Goal: Task Accomplishment & Management: Complete application form

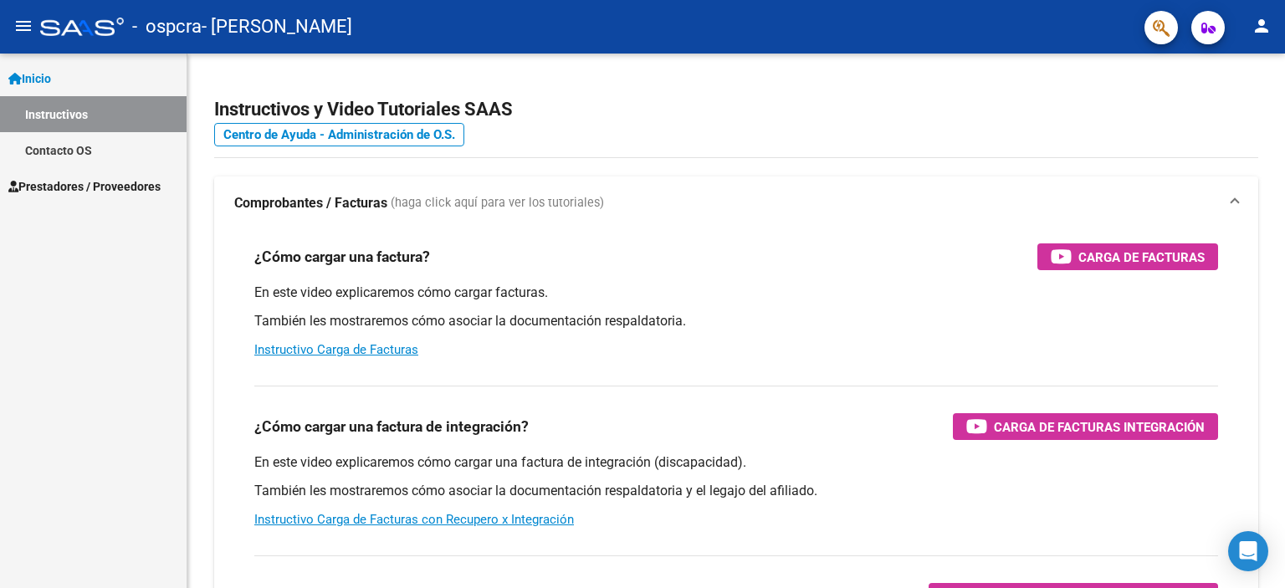
click at [74, 105] on link "Instructivos" at bounding box center [93, 114] width 186 height 36
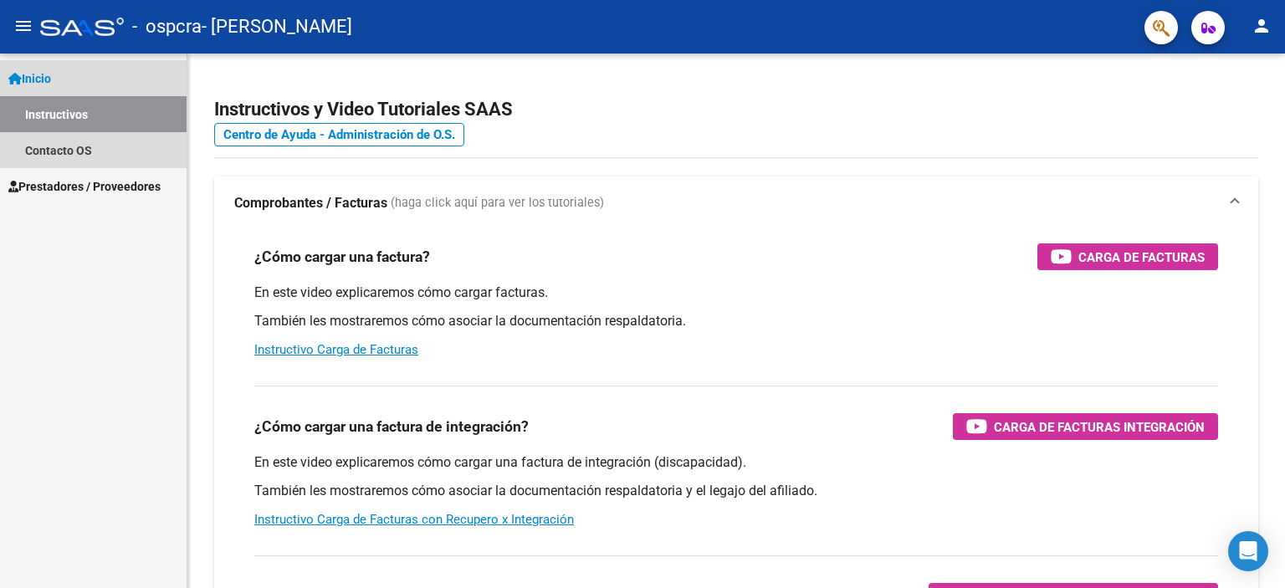
click at [40, 70] on span "Inicio" at bounding box center [29, 78] width 43 height 18
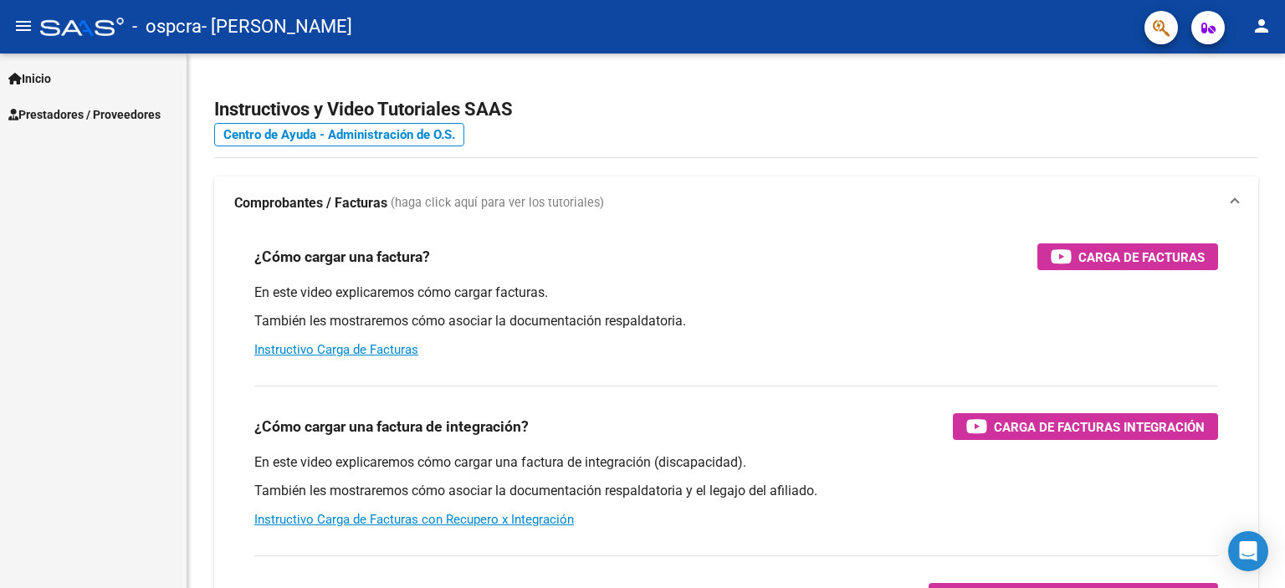
click at [40, 75] on span "Inicio" at bounding box center [29, 78] width 43 height 18
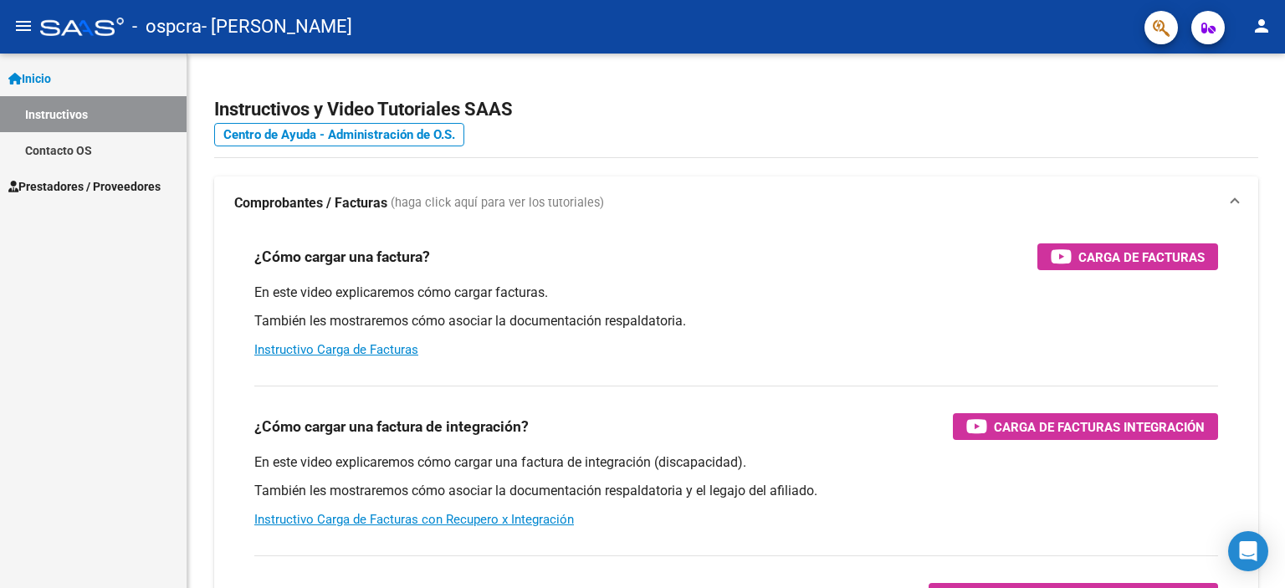
click at [54, 190] on span "Prestadores / Proveedores" at bounding box center [84, 186] width 152 height 18
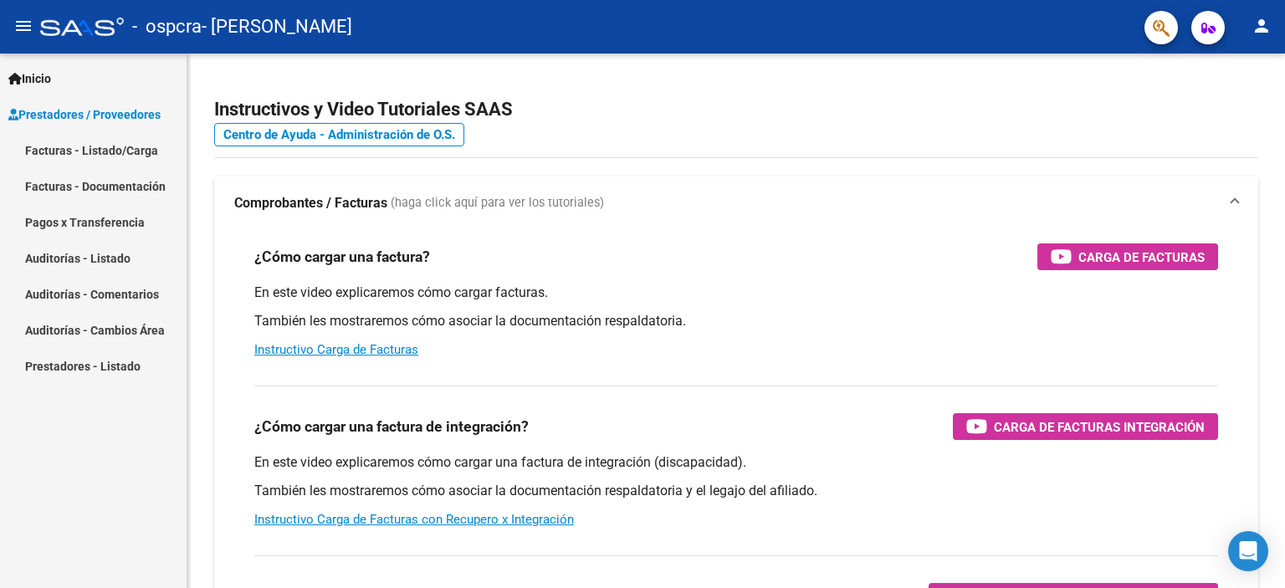
click at [65, 150] on link "Facturas - Listado/Carga" at bounding box center [93, 150] width 186 height 36
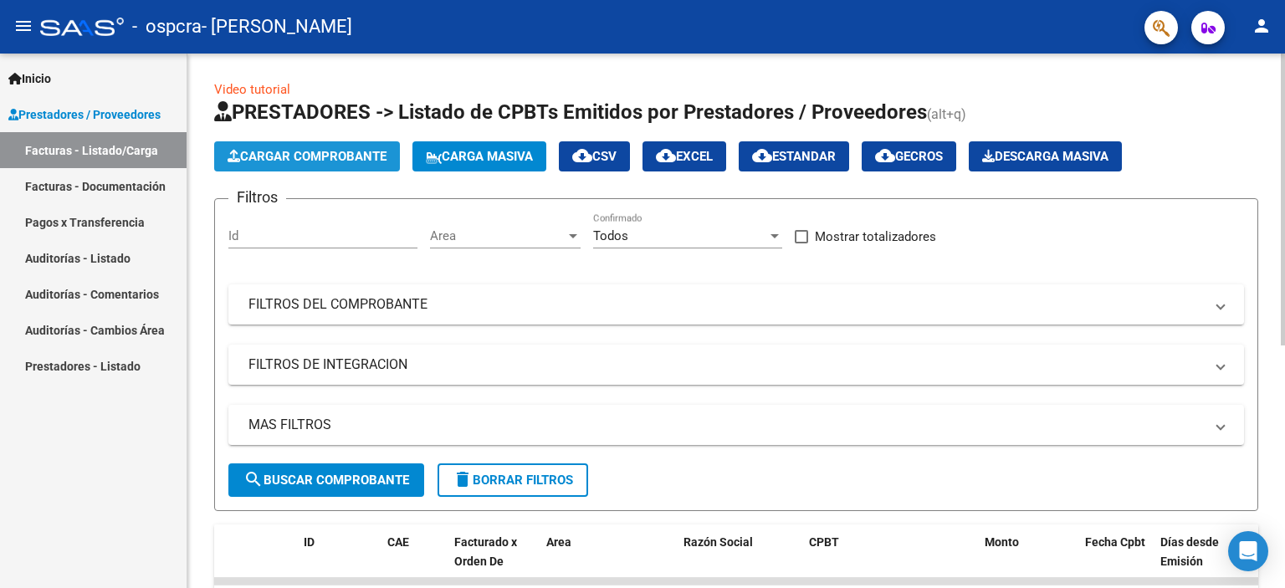
click at [331, 161] on span "Cargar Comprobante" at bounding box center [306, 156] width 159 height 15
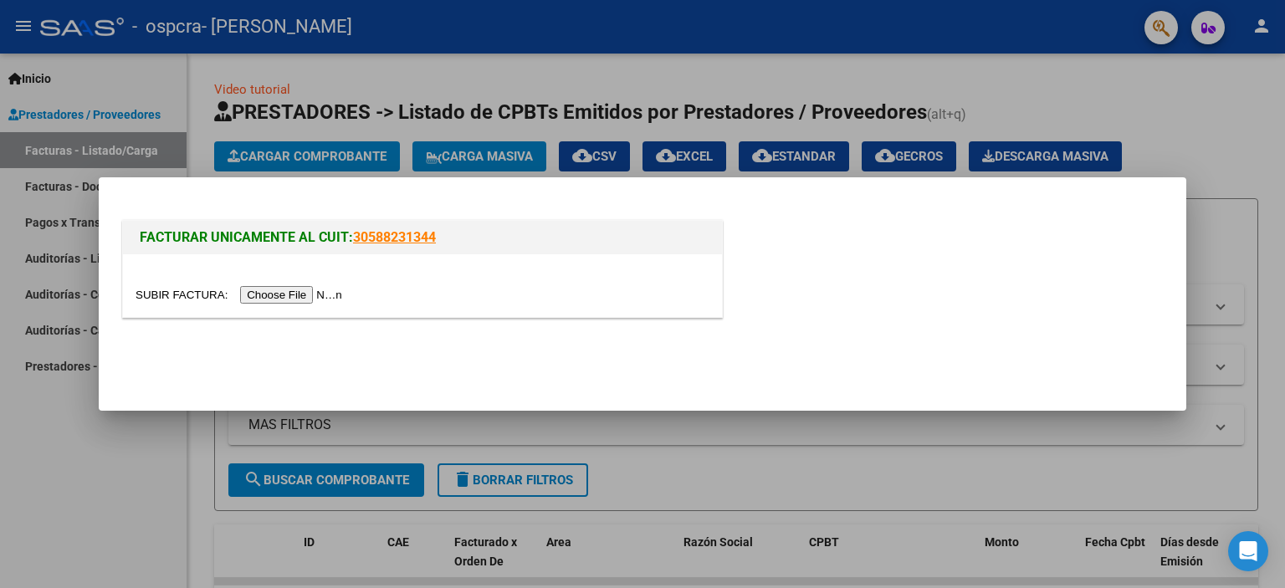
click at [294, 293] on input "file" at bounding box center [241, 295] width 212 height 18
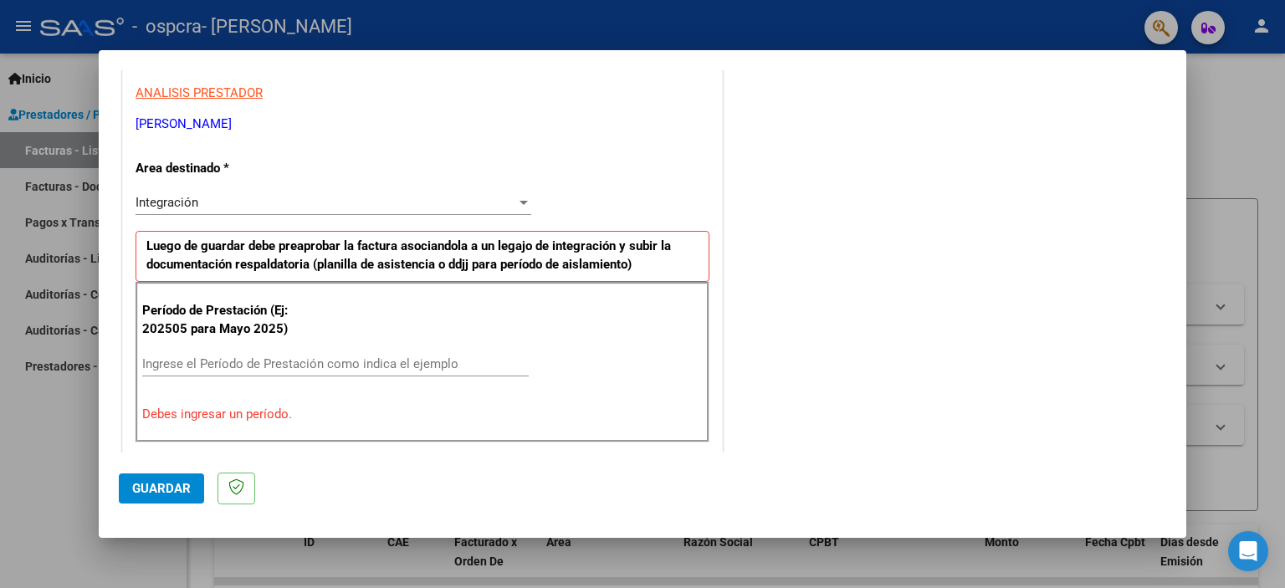
scroll to position [335, 0]
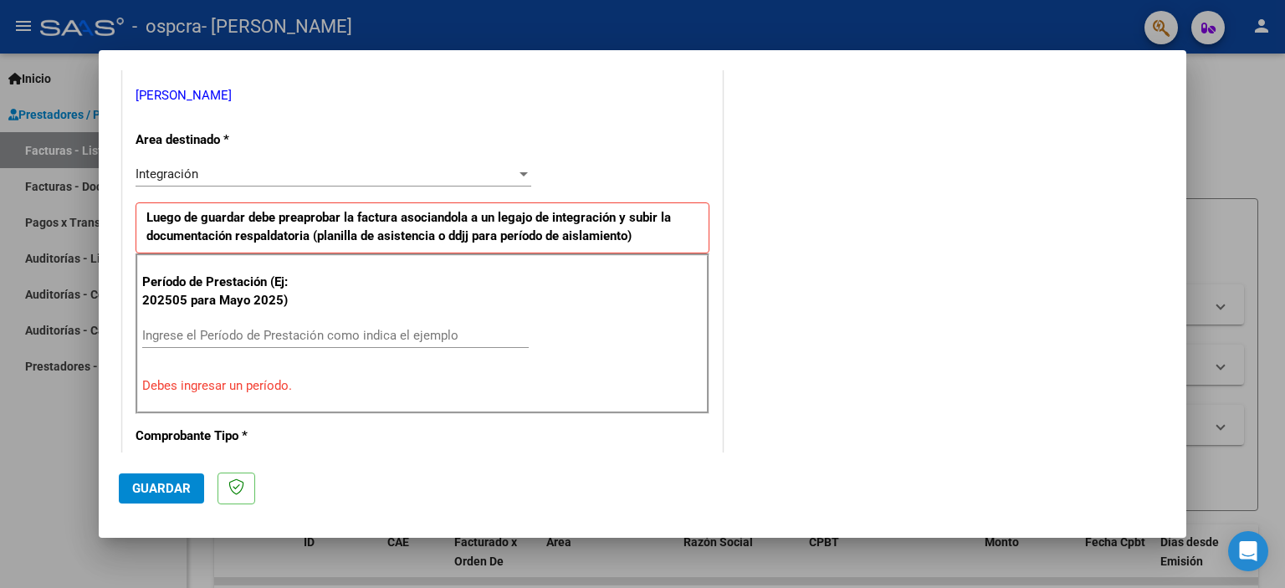
click at [227, 328] on input "Ingrese el Período de Prestación como indica el ejemplo" at bounding box center [335, 335] width 386 height 15
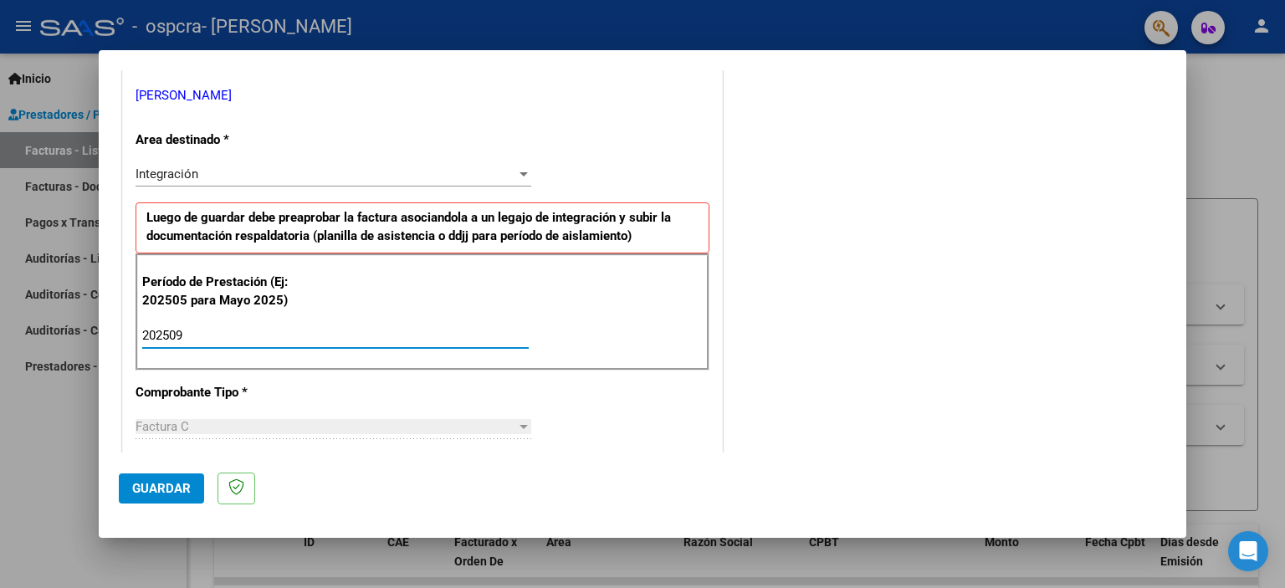
type input "202509"
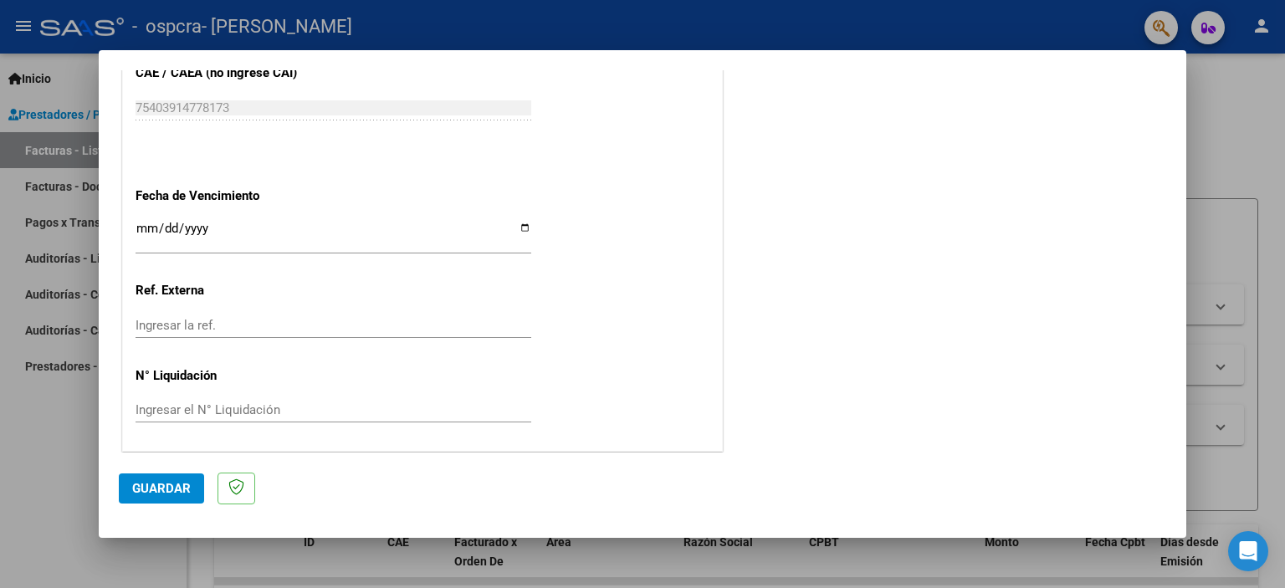
scroll to position [1087, 0]
click at [169, 493] on span "Guardar" at bounding box center [161, 488] width 59 height 15
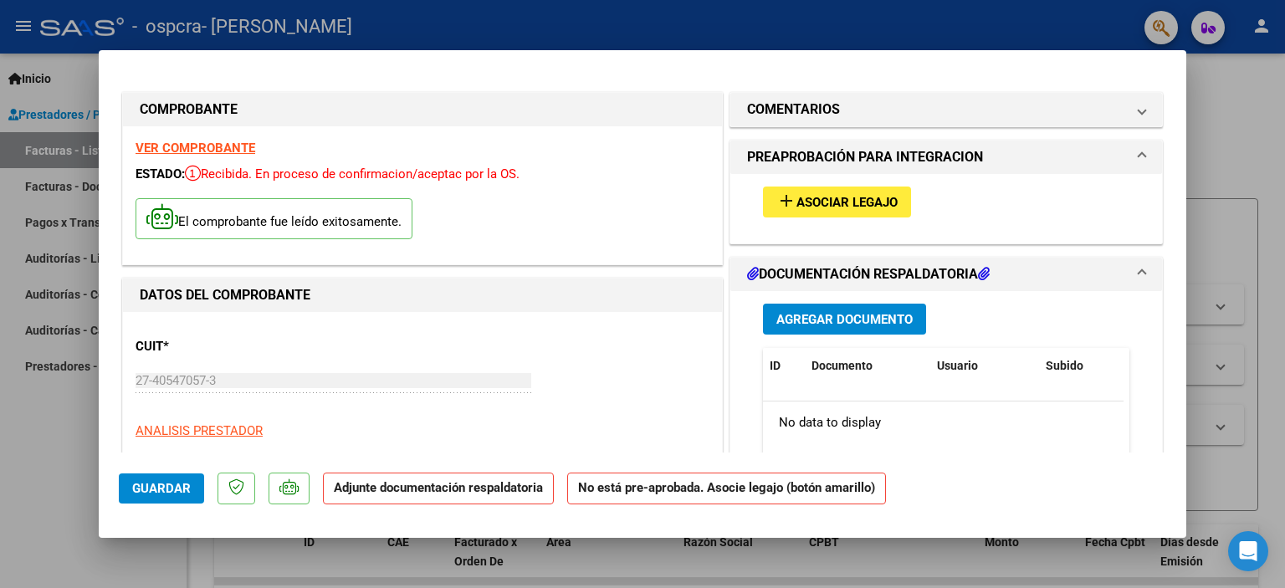
click at [825, 207] on span "Asociar Legajo" at bounding box center [846, 202] width 101 height 15
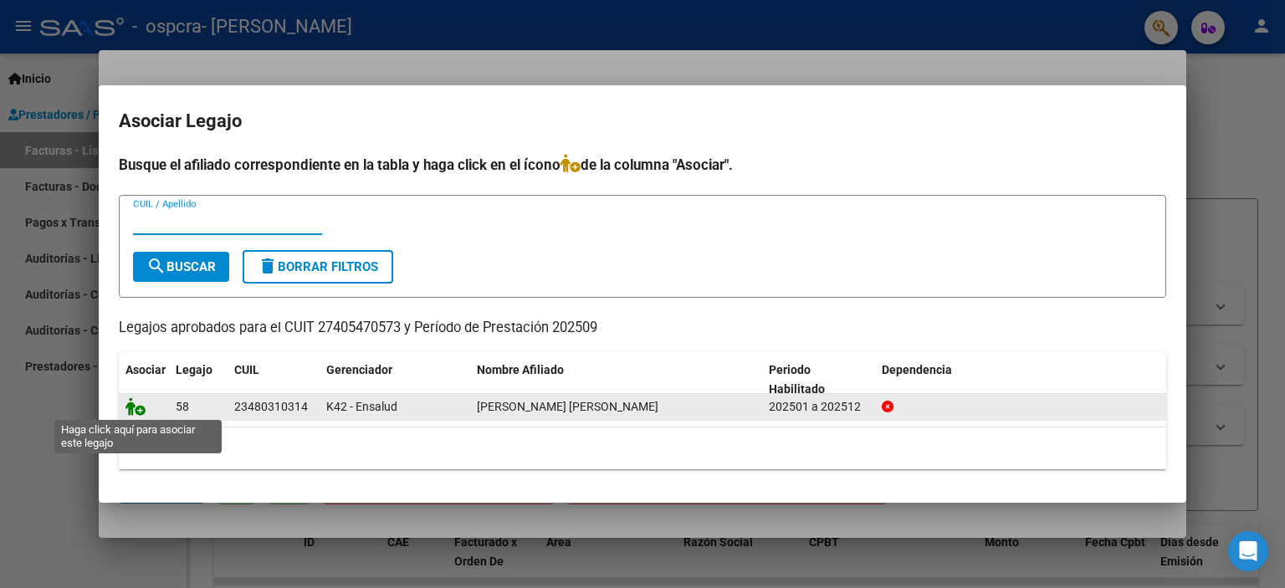
click at [134, 411] on icon at bounding box center [135, 406] width 20 height 18
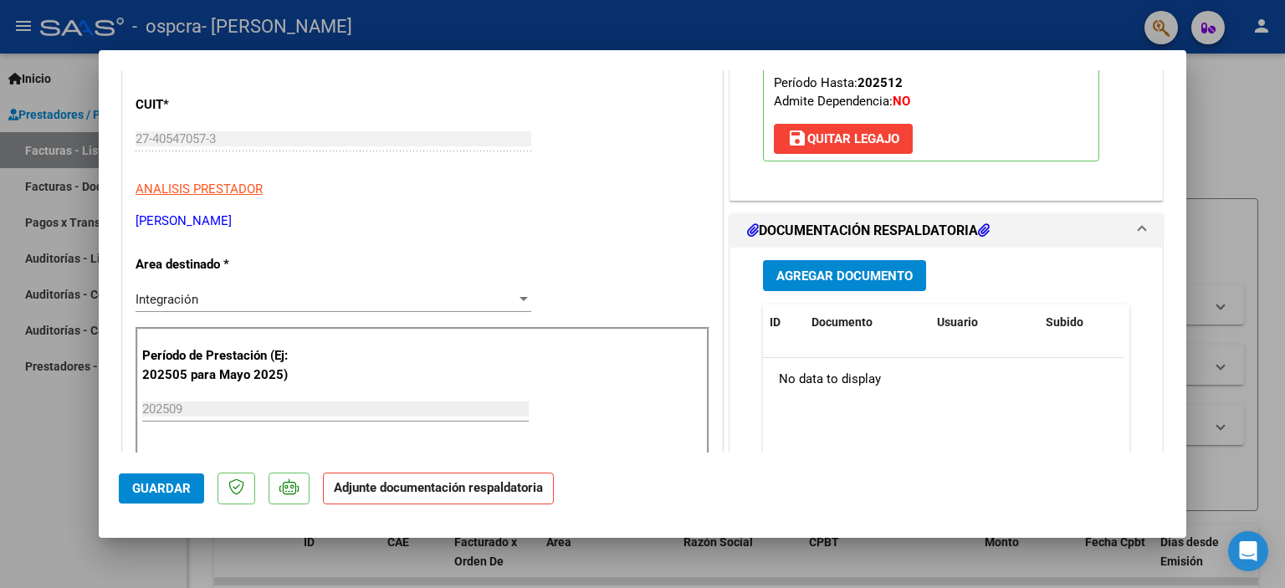
scroll to position [251, 0]
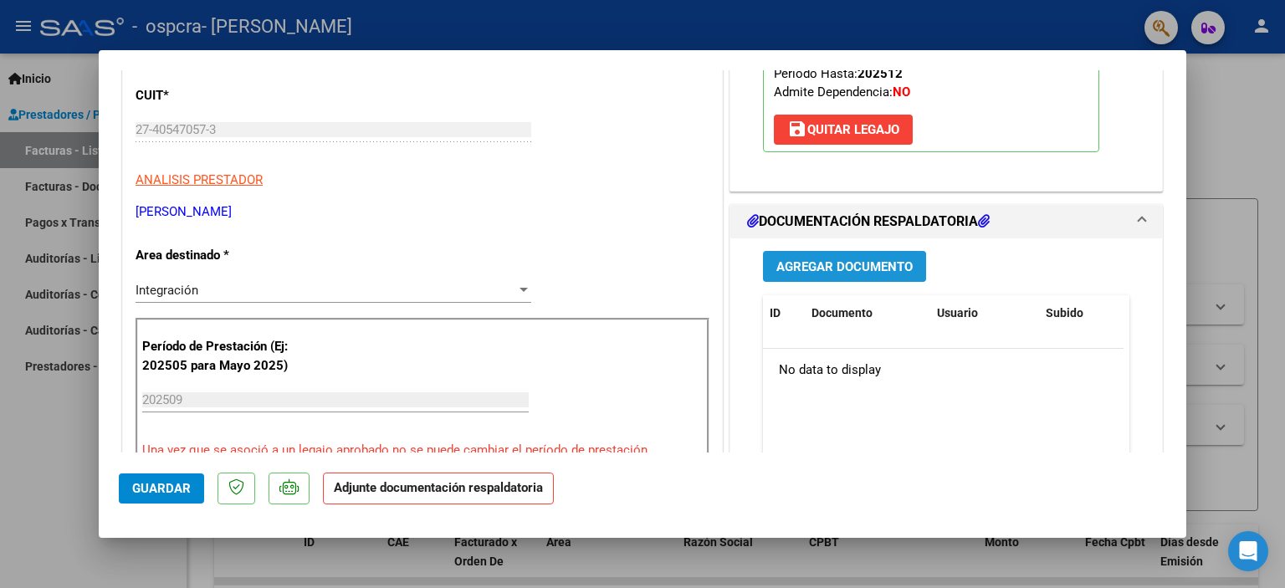
click at [850, 263] on span "Agregar Documento" at bounding box center [844, 266] width 136 height 15
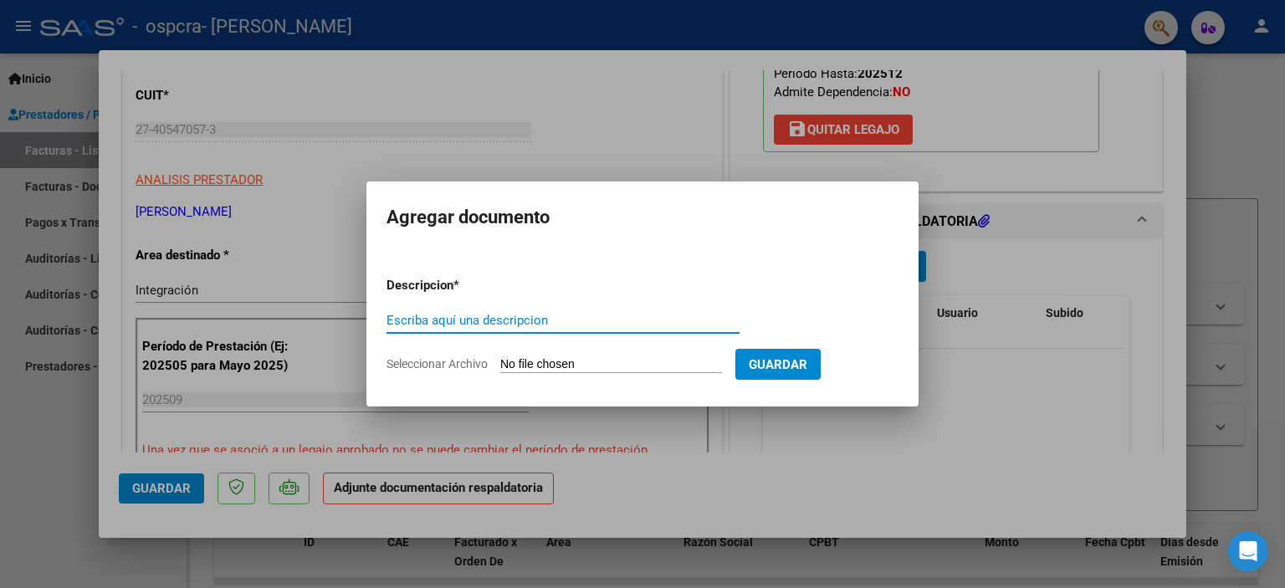
click at [536, 366] on input "Seleccionar Archivo" at bounding box center [611, 365] width 222 height 16
type input "C:\fakepath\Planilla Asistencia [PERSON_NAME] [DATE].pdf"
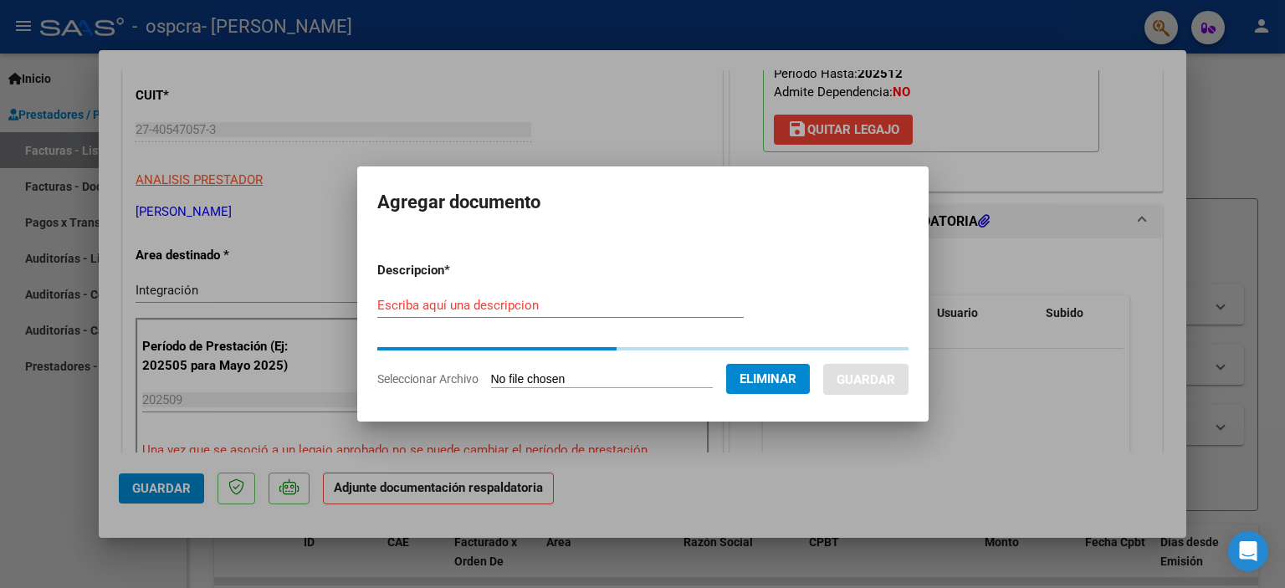
click at [488, 294] on div "Escriba aquí una descripcion" at bounding box center [560, 305] width 366 height 25
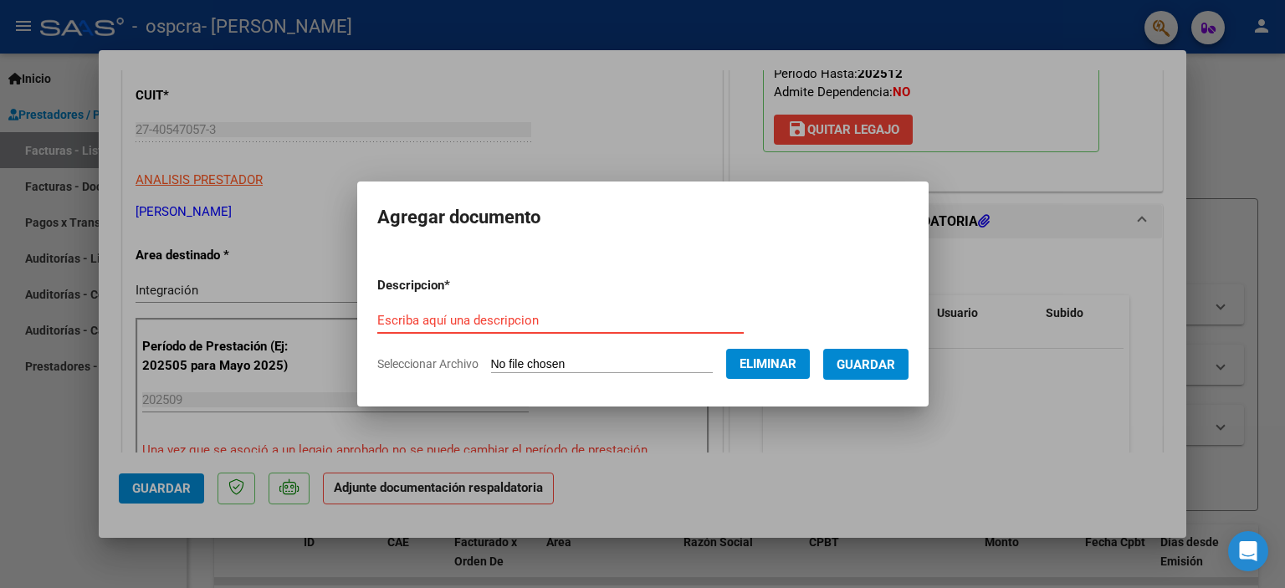
click at [497, 322] on input "Escriba aquí una descripcion" at bounding box center [560, 320] width 366 height 15
type input "Planilla Asistencia [PERSON_NAME][DATE]"
click at [895, 372] on span "Guardar" at bounding box center [865, 364] width 59 height 15
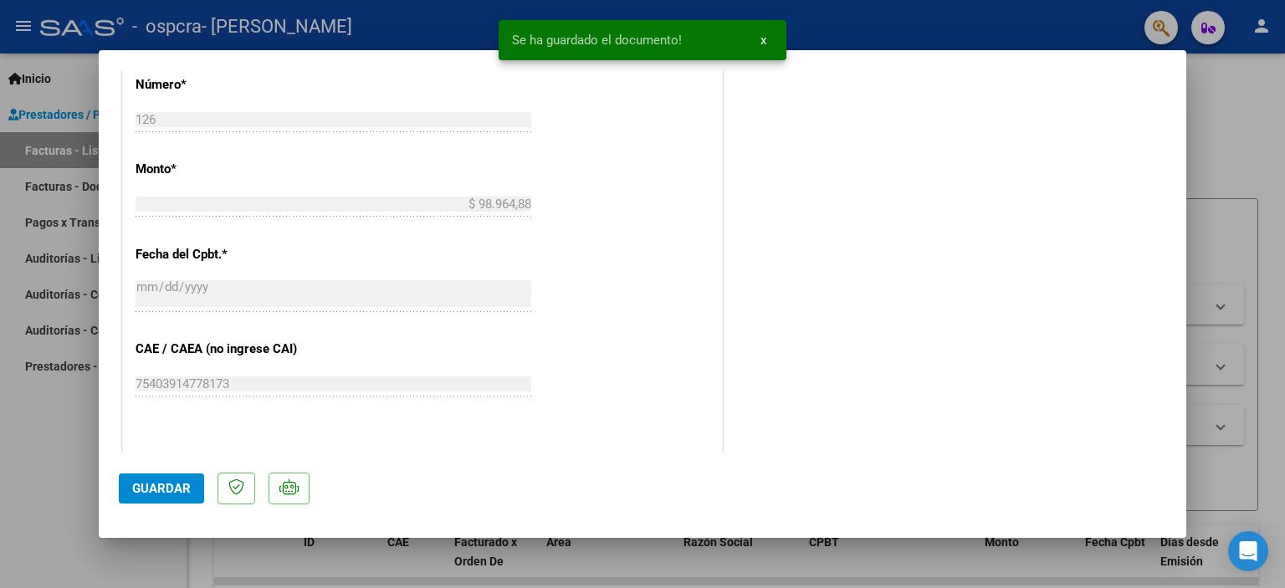
scroll to position [1113, 0]
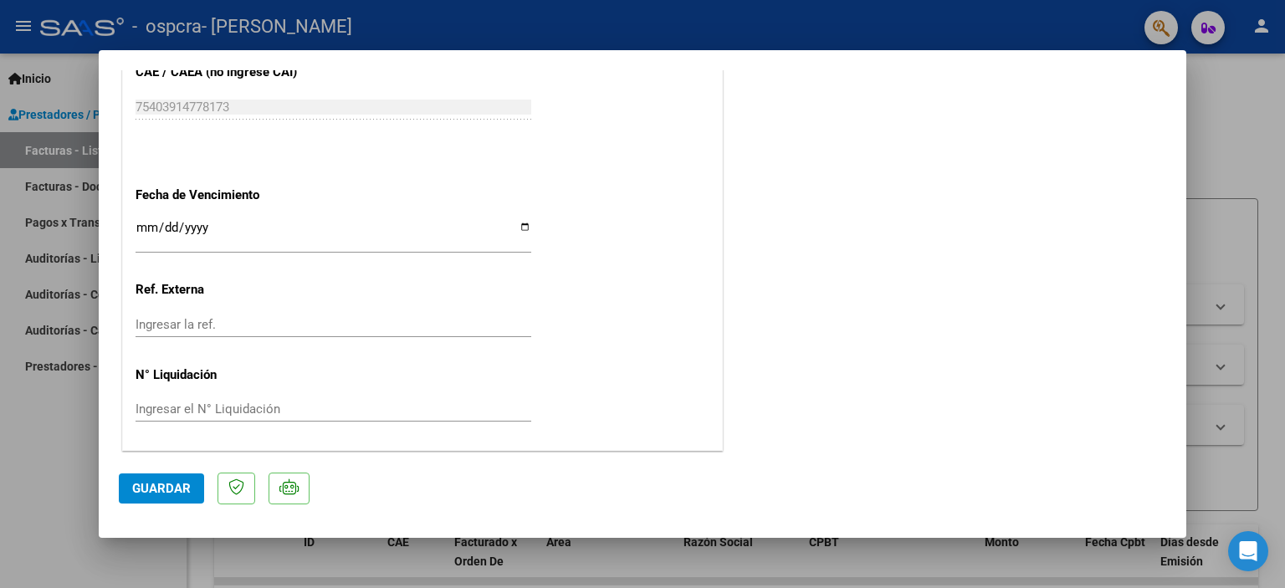
click at [149, 488] on span "Guardar" at bounding box center [161, 488] width 59 height 15
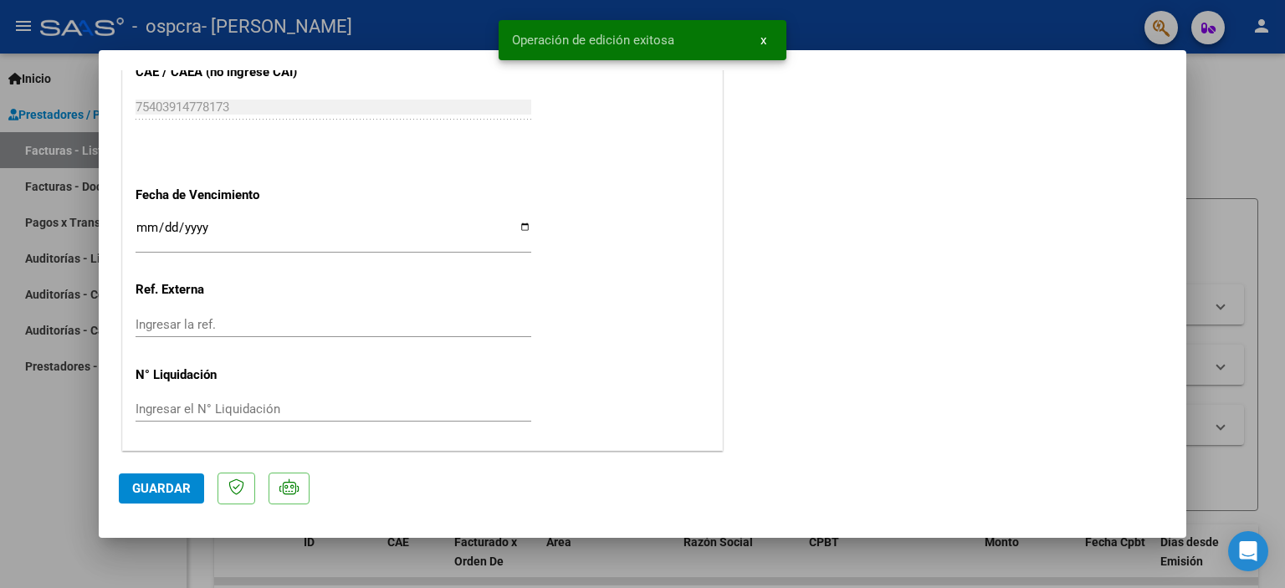
click at [1224, 170] on div at bounding box center [642, 294] width 1285 height 588
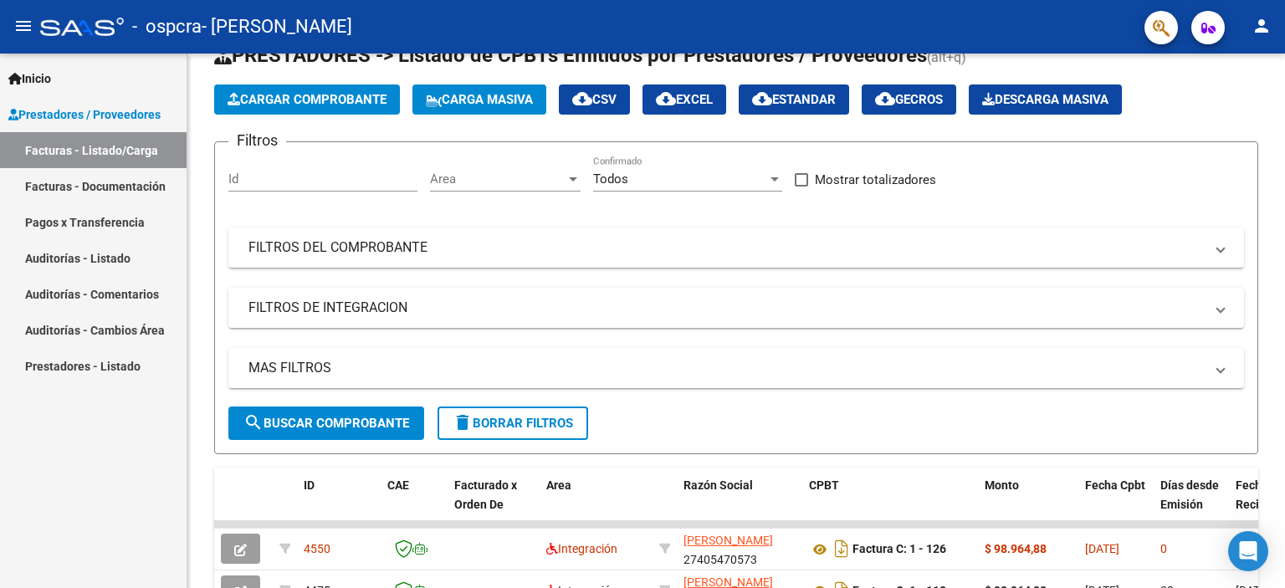
scroll to position [0, 0]
